Goal: Use online tool/utility: Utilize a website feature to perform a specific function

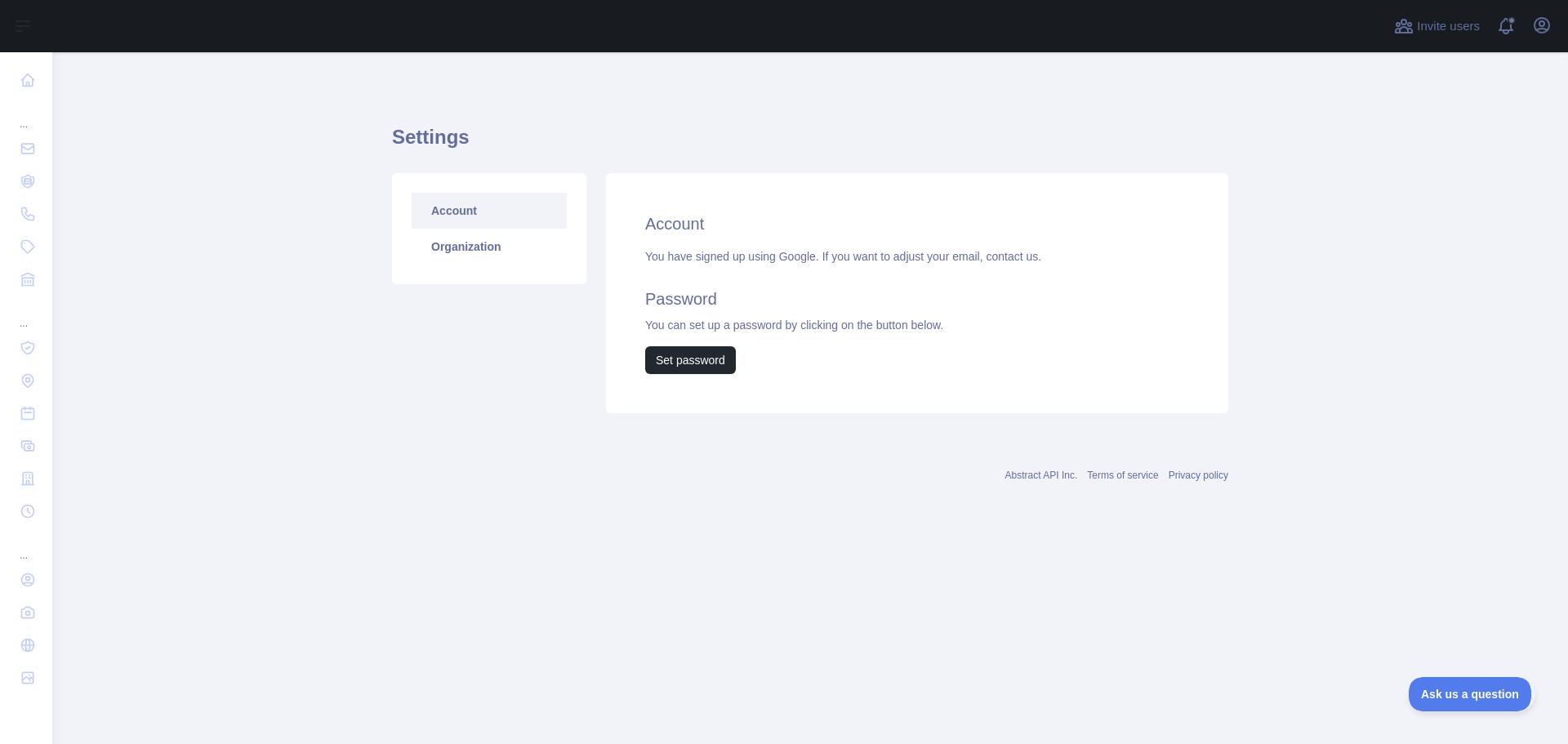
click at [392, 267] on div "Account Organization" at bounding box center [489, 228] width 194 height 111
click at [490, 209] on link "Account" at bounding box center [489, 210] width 155 height 36
click at [480, 247] on link "Organization" at bounding box center [489, 247] width 155 height 36
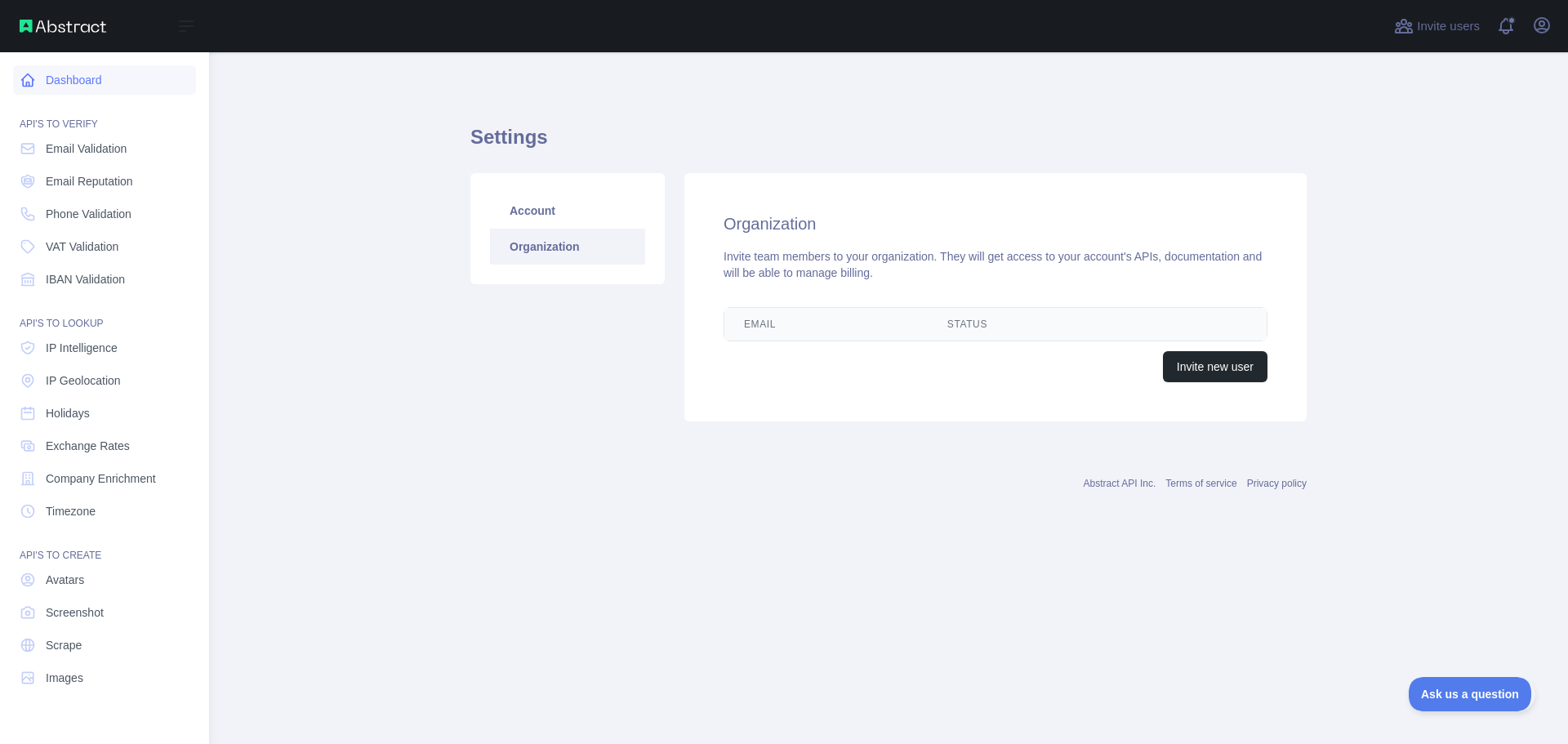
click at [99, 77] on link "Dashboard" at bounding box center [105, 79] width 183 height 29
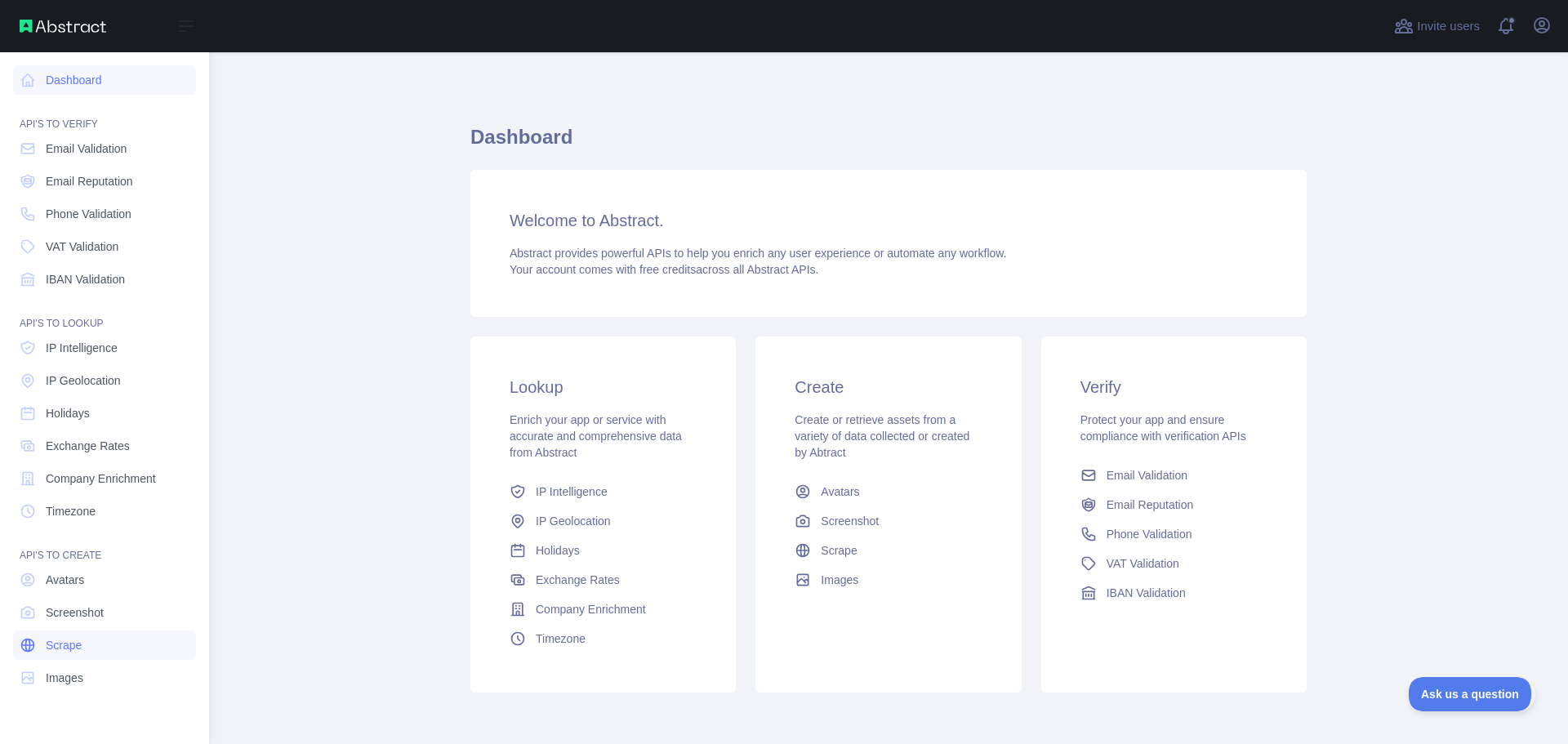
click at [49, 643] on span "Scrape" at bounding box center [64, 644] width 36 height 16
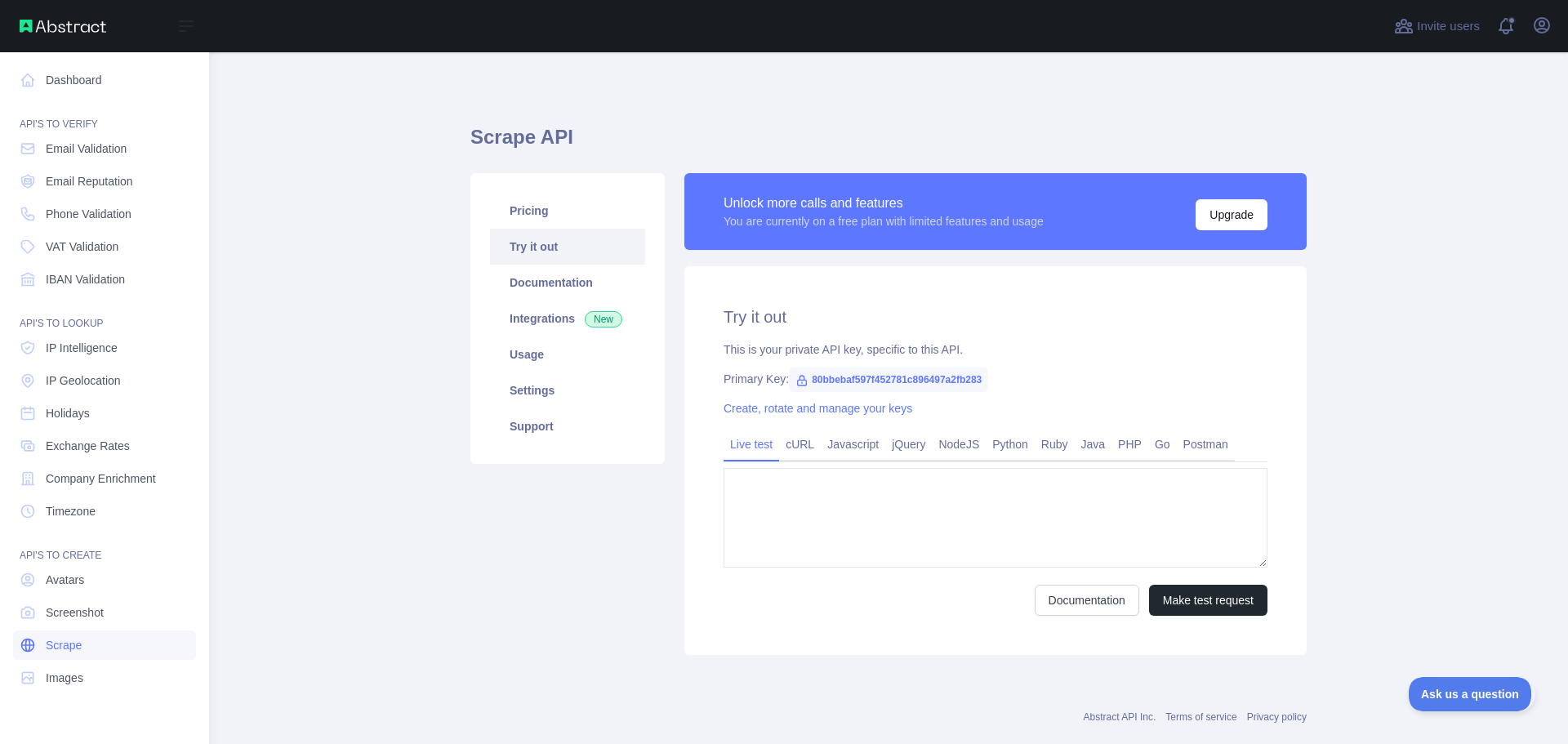
type textarea "**********"
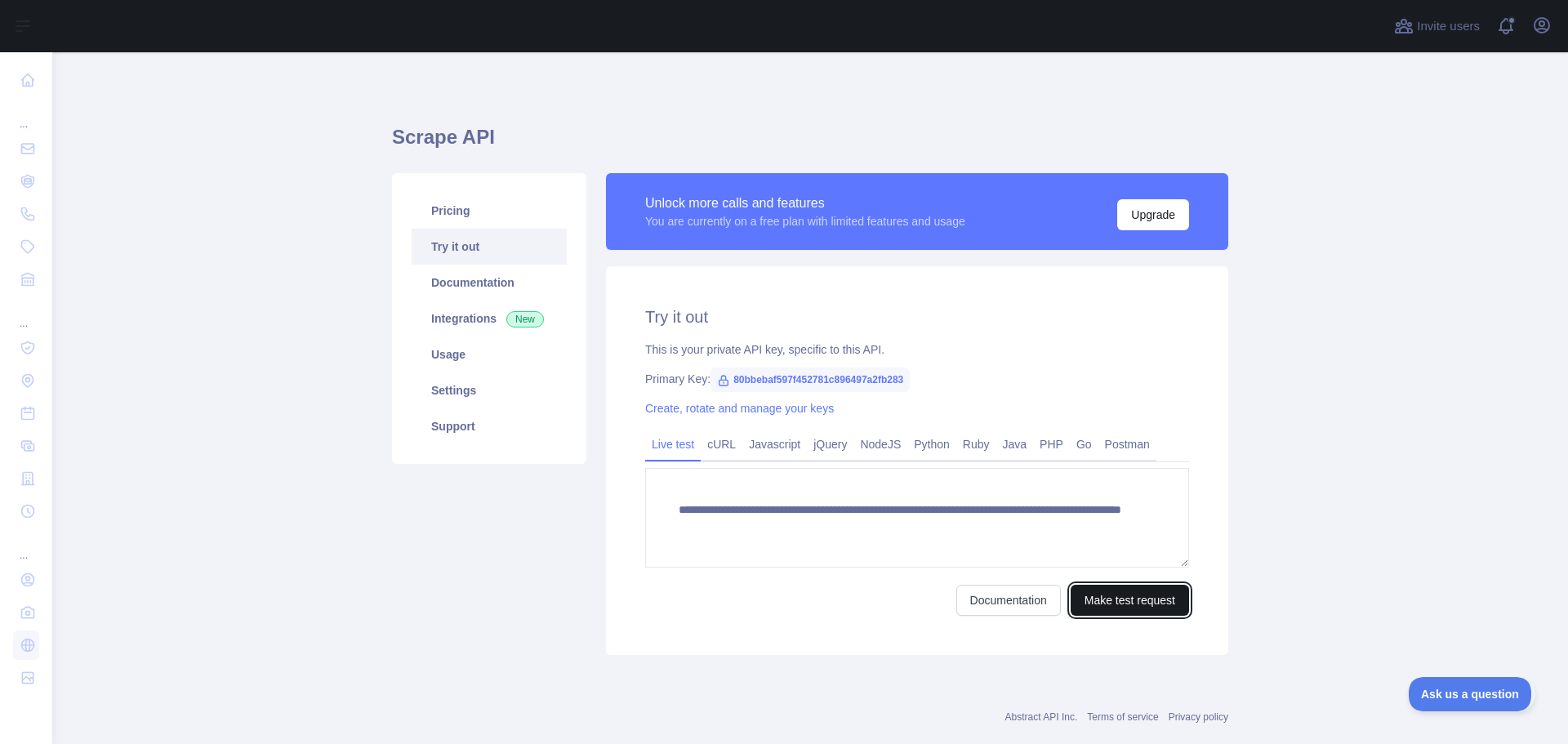
click at [1152, 602] on button "Make test request" at bounding box center [1129, 599] width 119 height 31
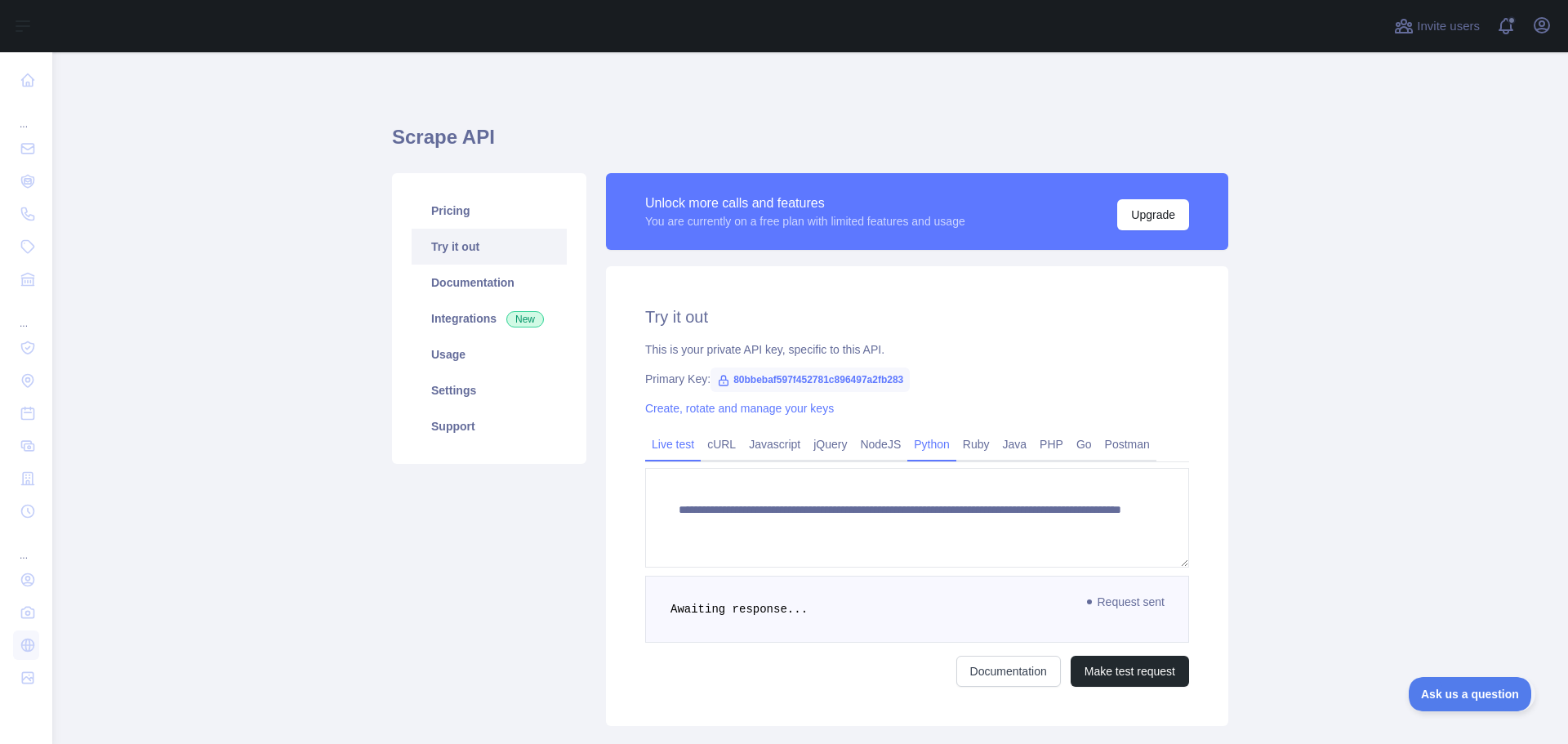
click at [951, 442] on link "Python" at bounding box center [931, 444] width 49 height 26
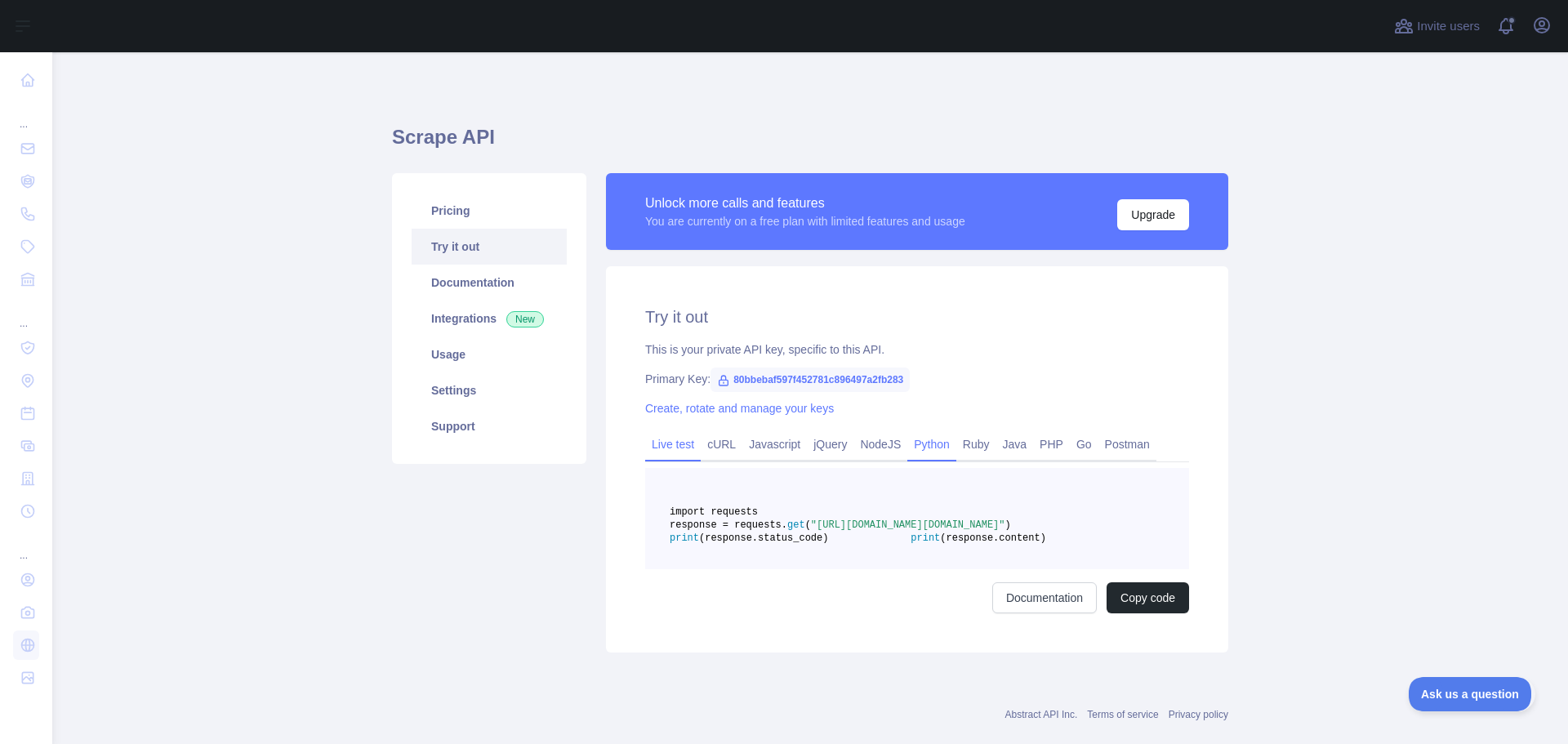
click at [676, 452] on link "Live test" at bounding box center [672, 444] width 55 height 26
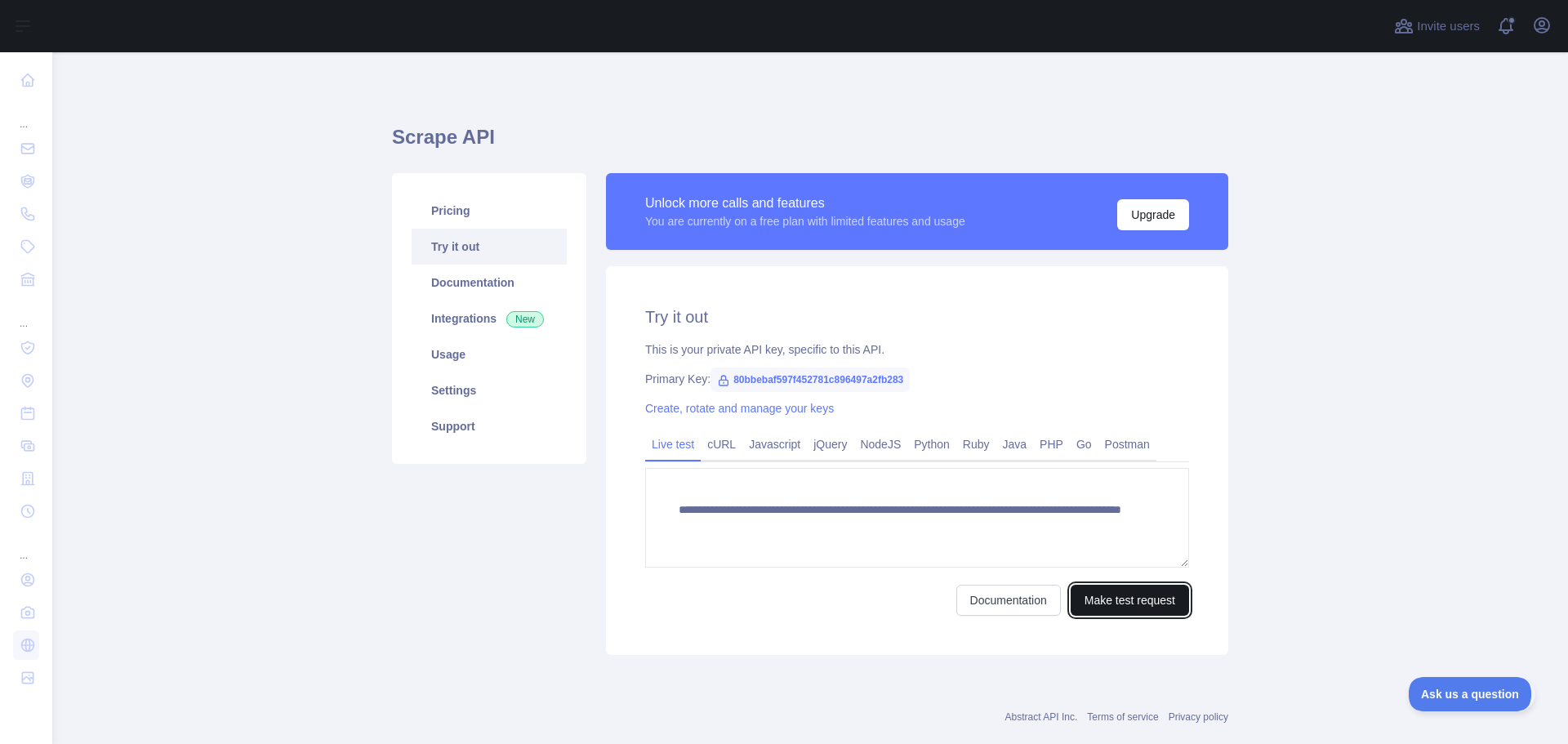
click at [1119, 600] on button "Make test request" at bounding box center [1129, 599] width 119 height 31
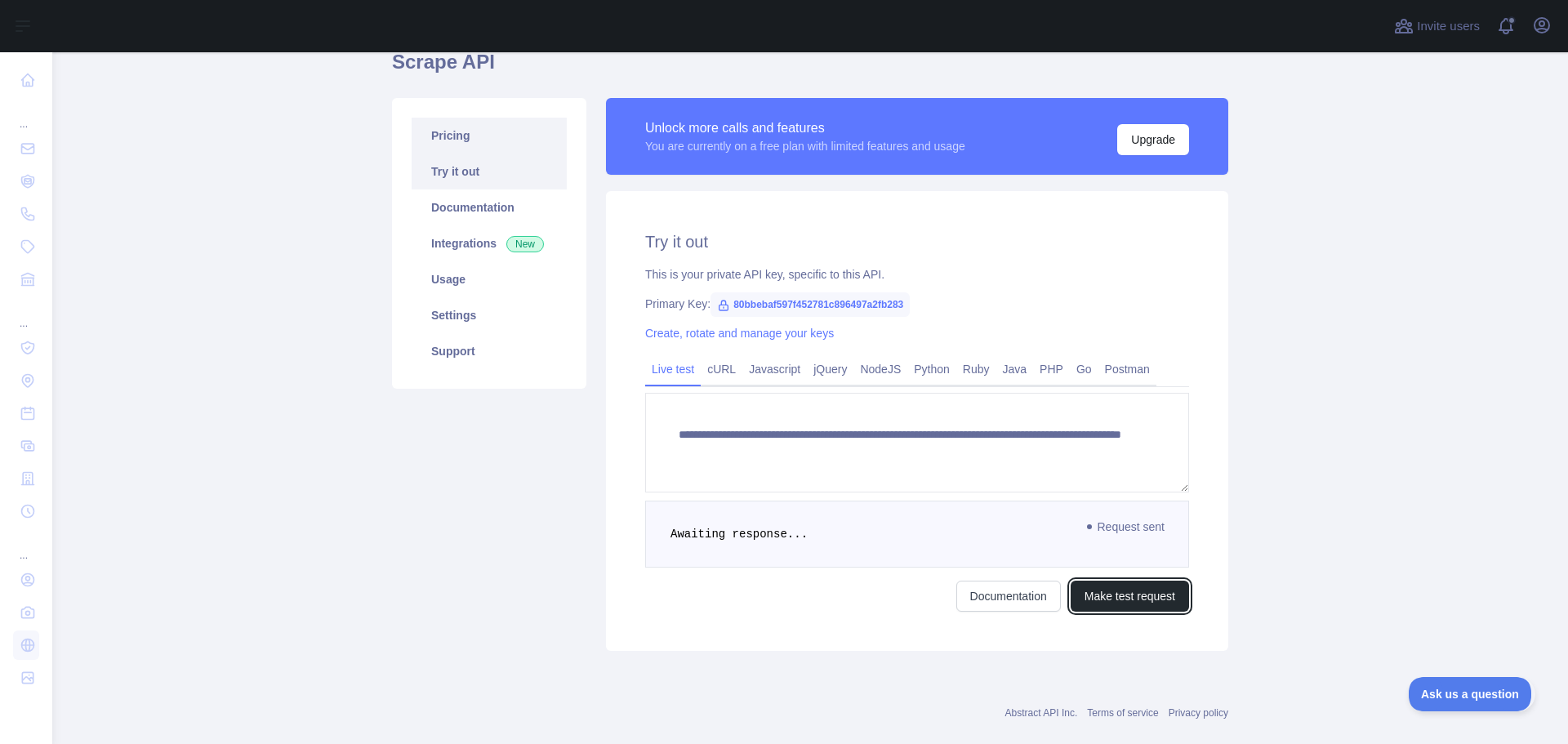
scroll to position [36, 0]
